Goal: Task Accomplishment & Management: Manage account settings

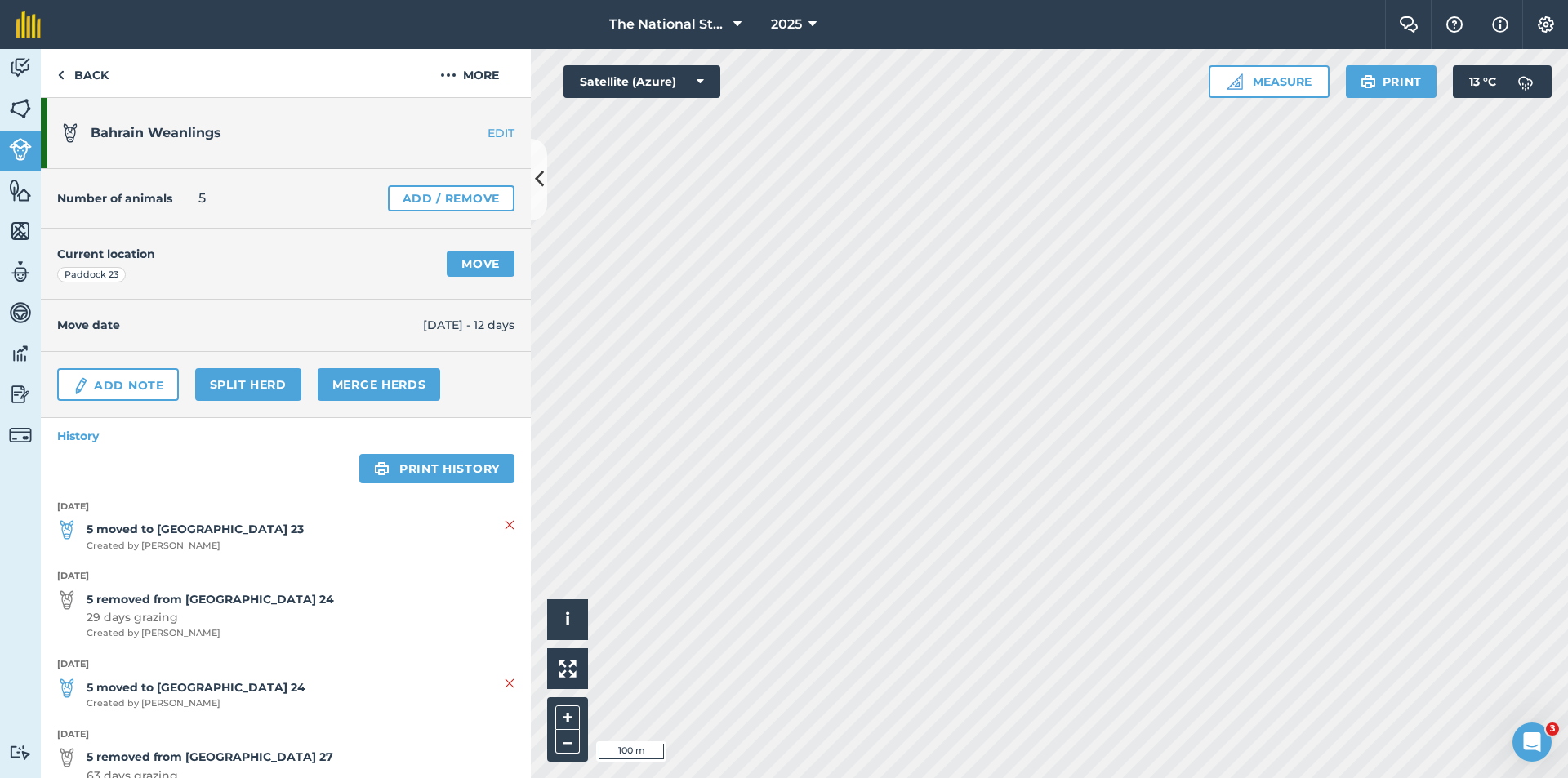
click at [481, 140] on link "EDIT" at bounding box center [479, 132] width 103 height 16
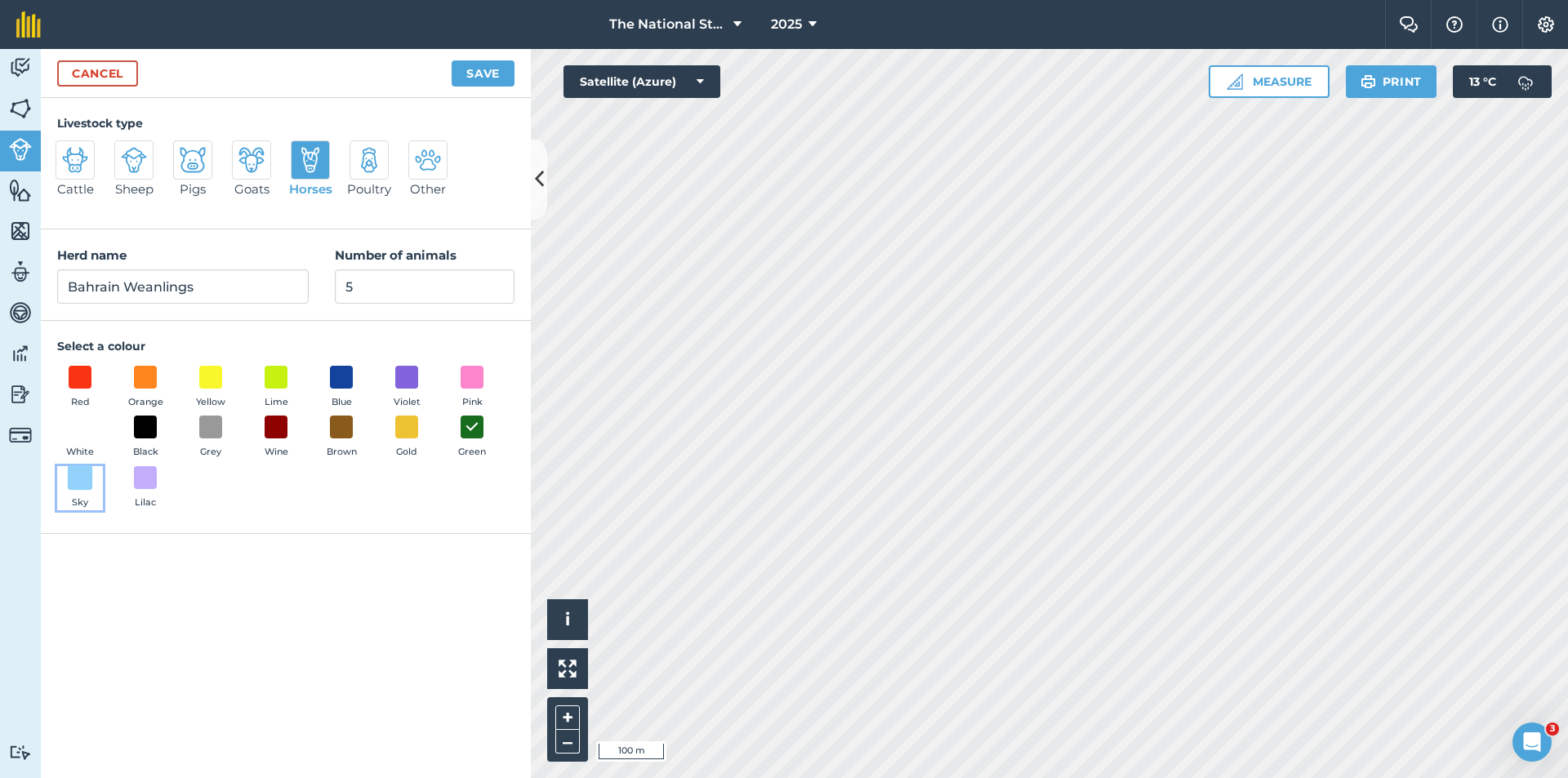
click at [77, 474] on span at bounding box center [80, 478] width 26 height 26
click at [475, 84] on button "Save" at bounding box center [483, 73] width 63 height 26
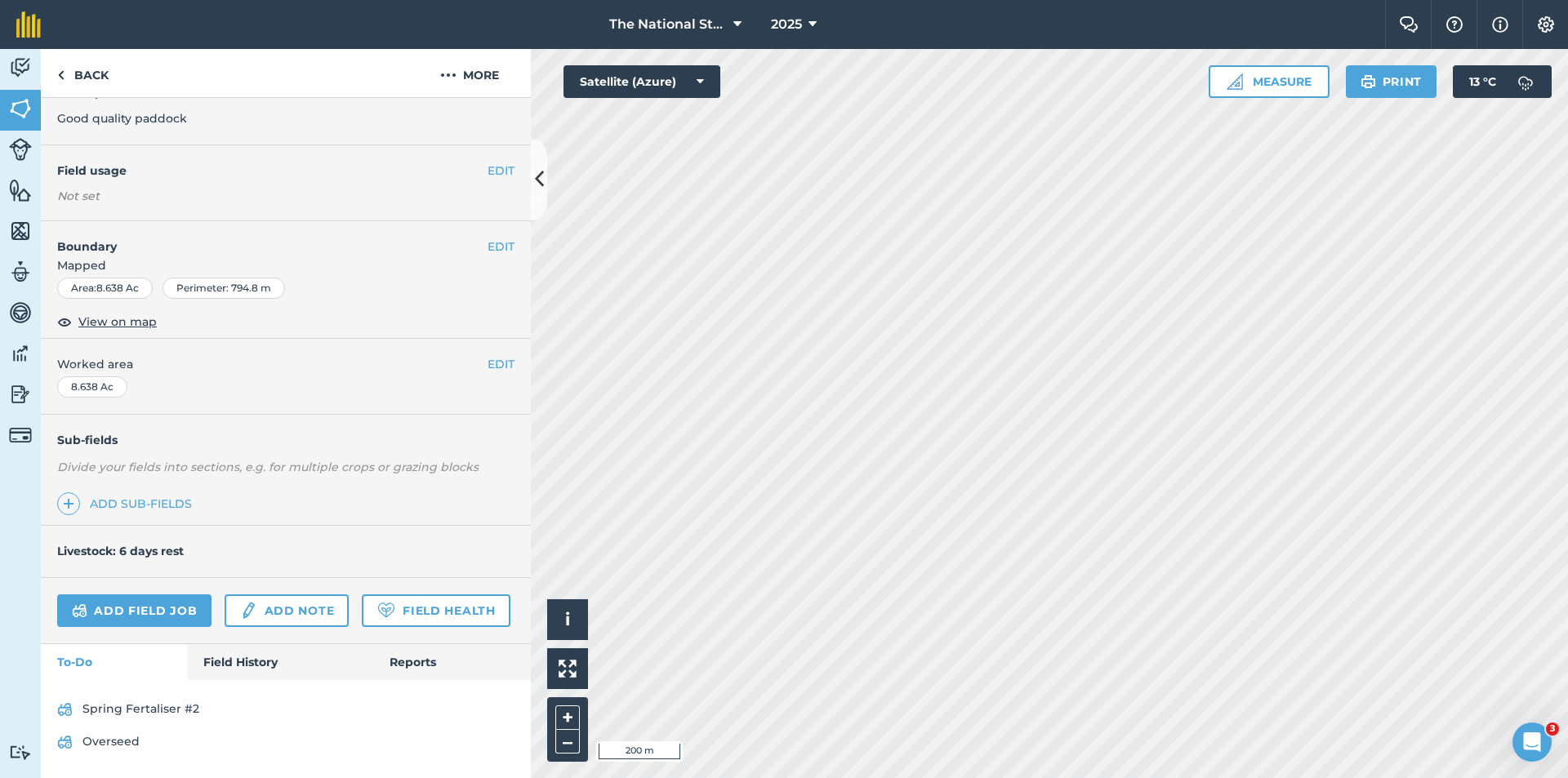
scroll to position [153, 0]
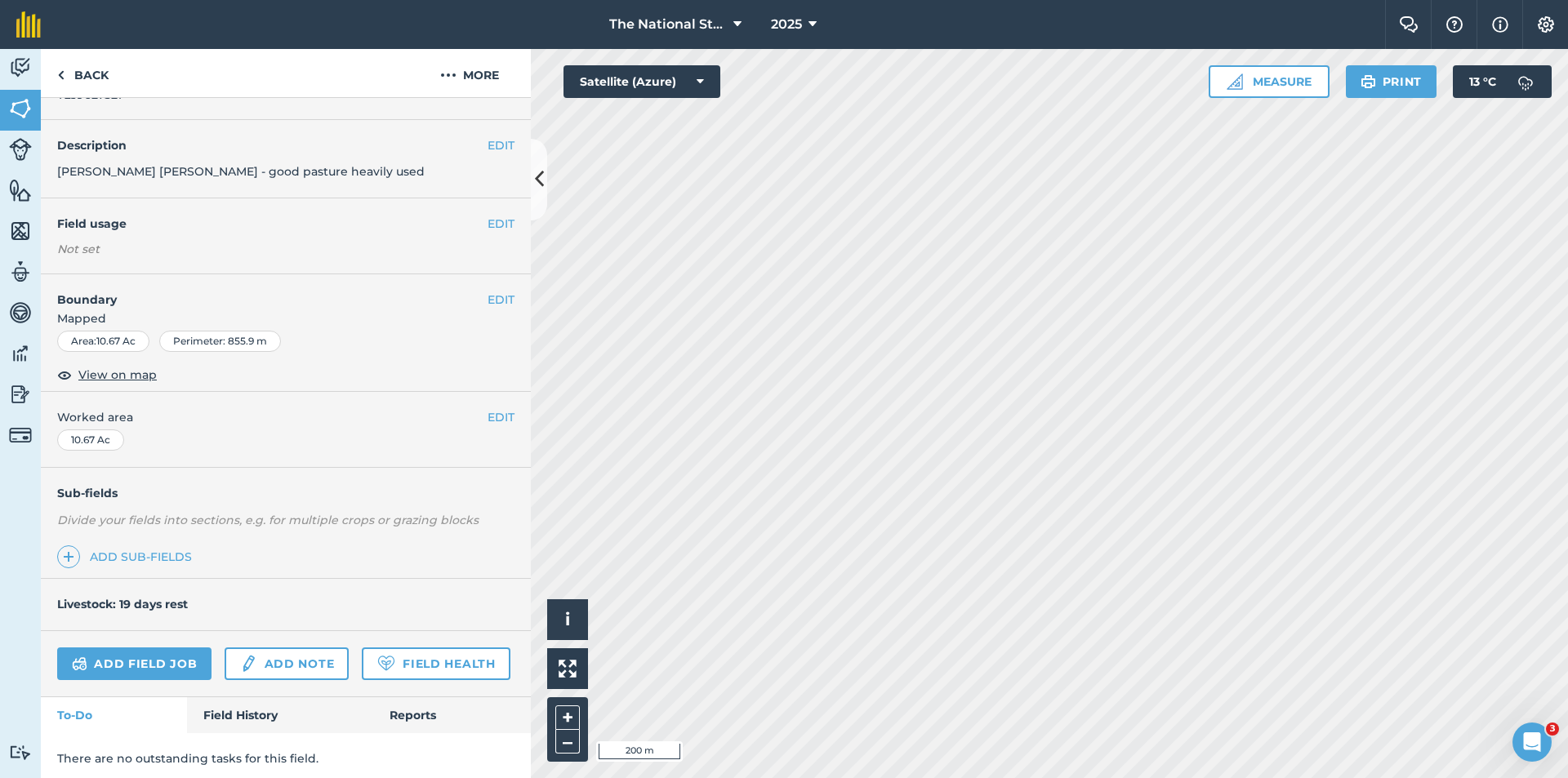
scroll to position [105, 0]
